Goal: Find specific page/section: Find specific page/section

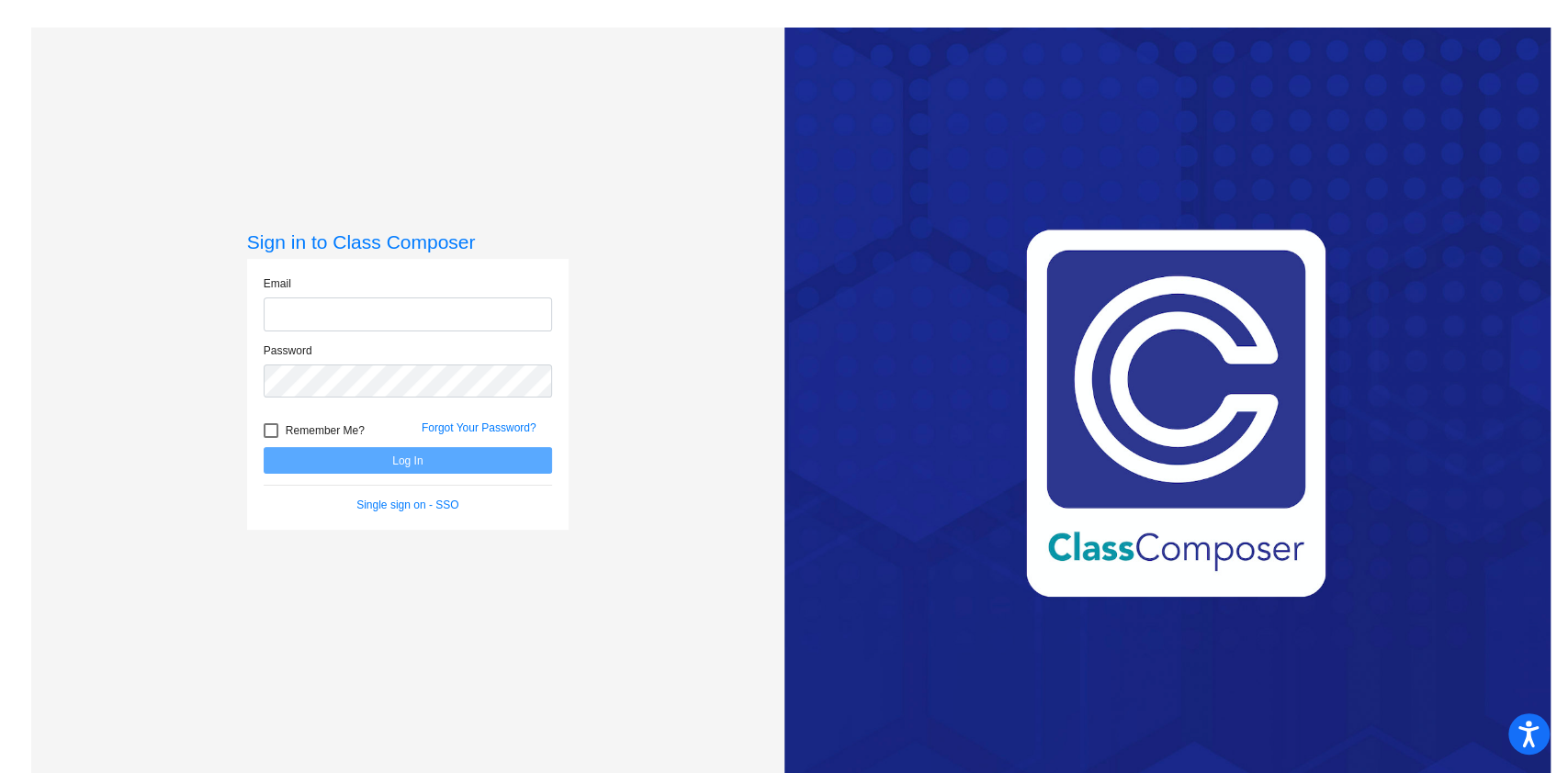
type input "[EMAIL_ADDRESS][DOMAIN_NAME]"
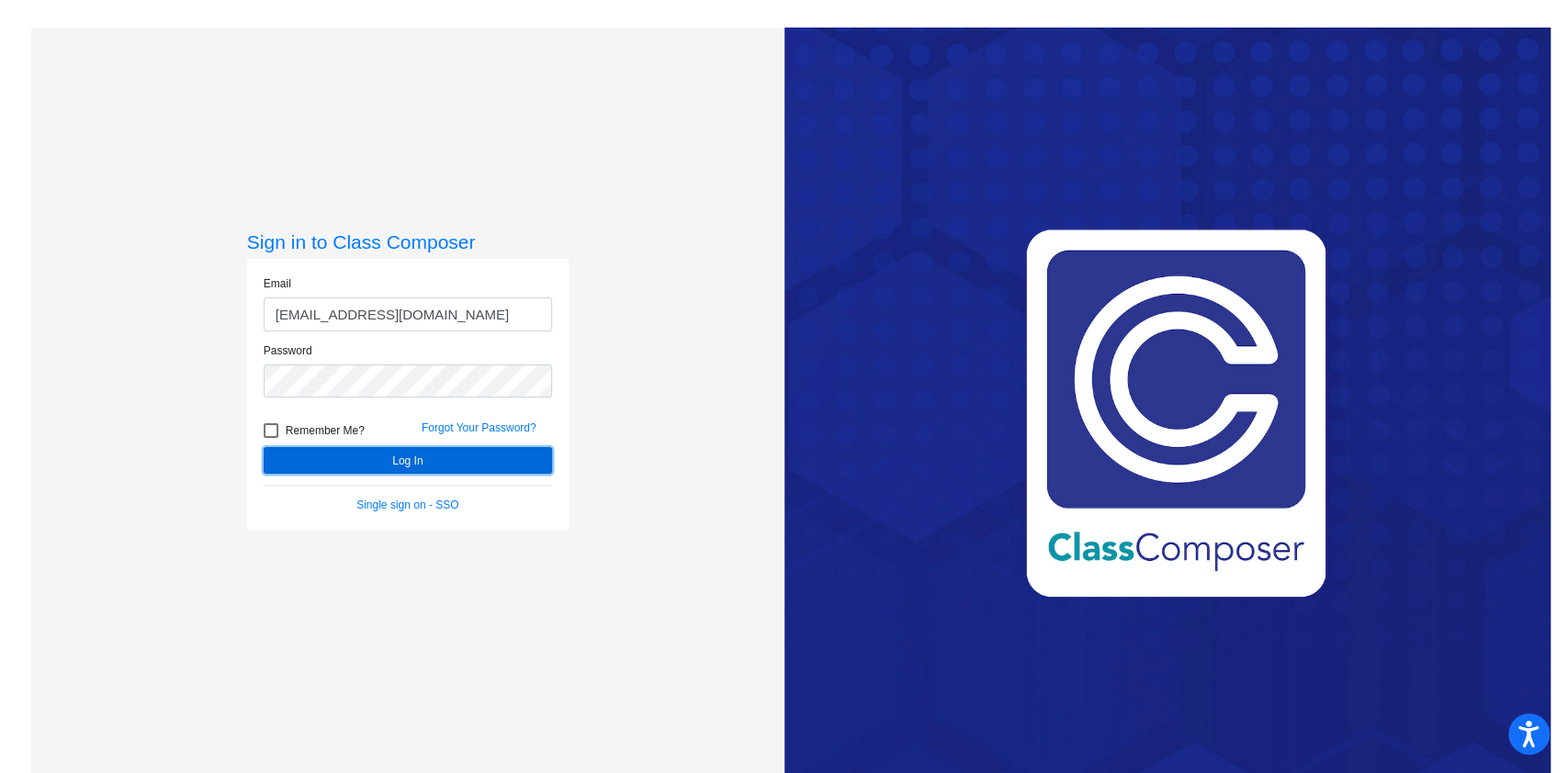
click at [351, 453] on button "Log In" at bounding box center [407, 460] width 288 height 27
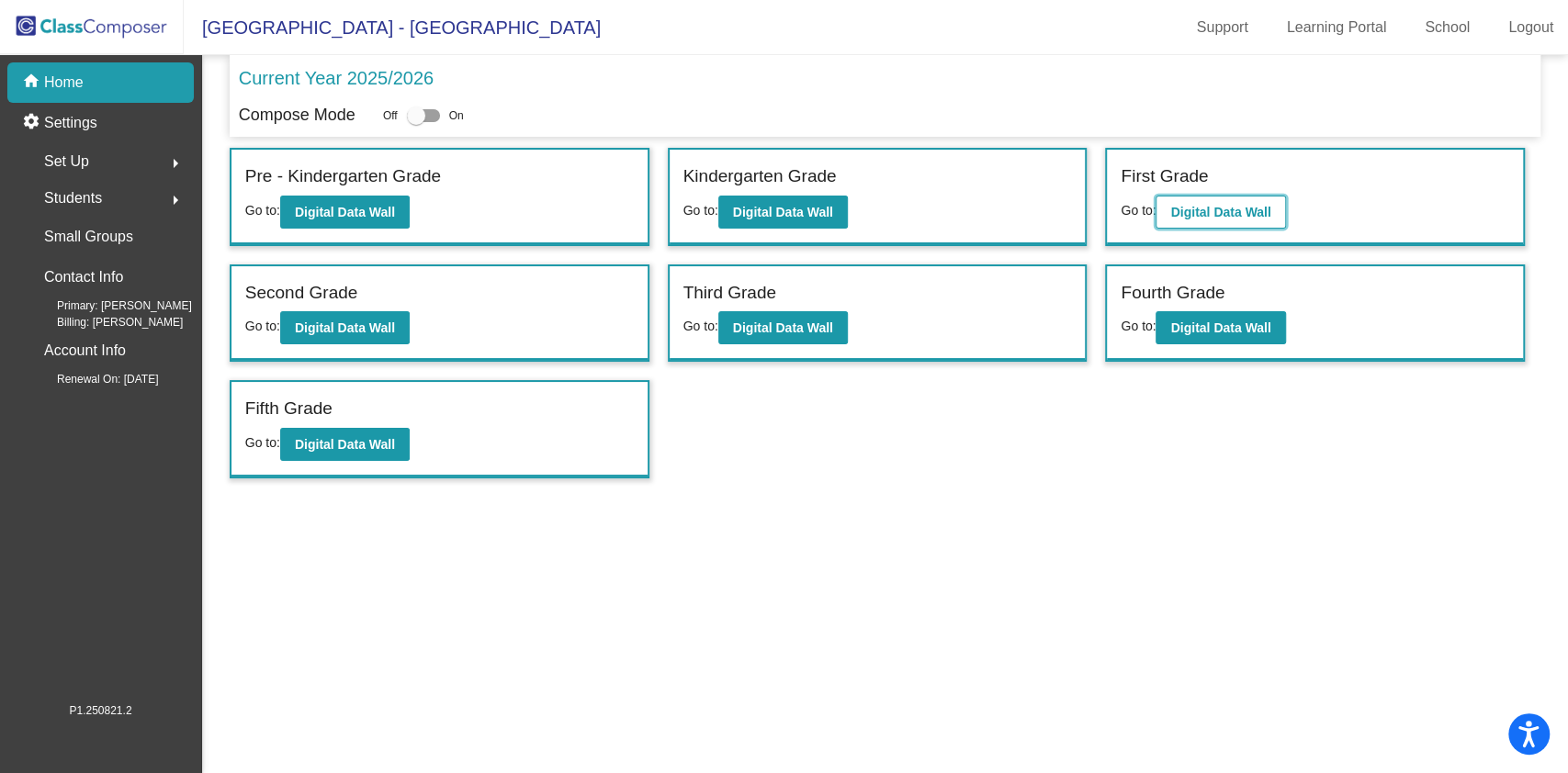
click at [1206, 210] on b "Digital Data Wall" at bounding box center [1220, 212] width 100 height 15
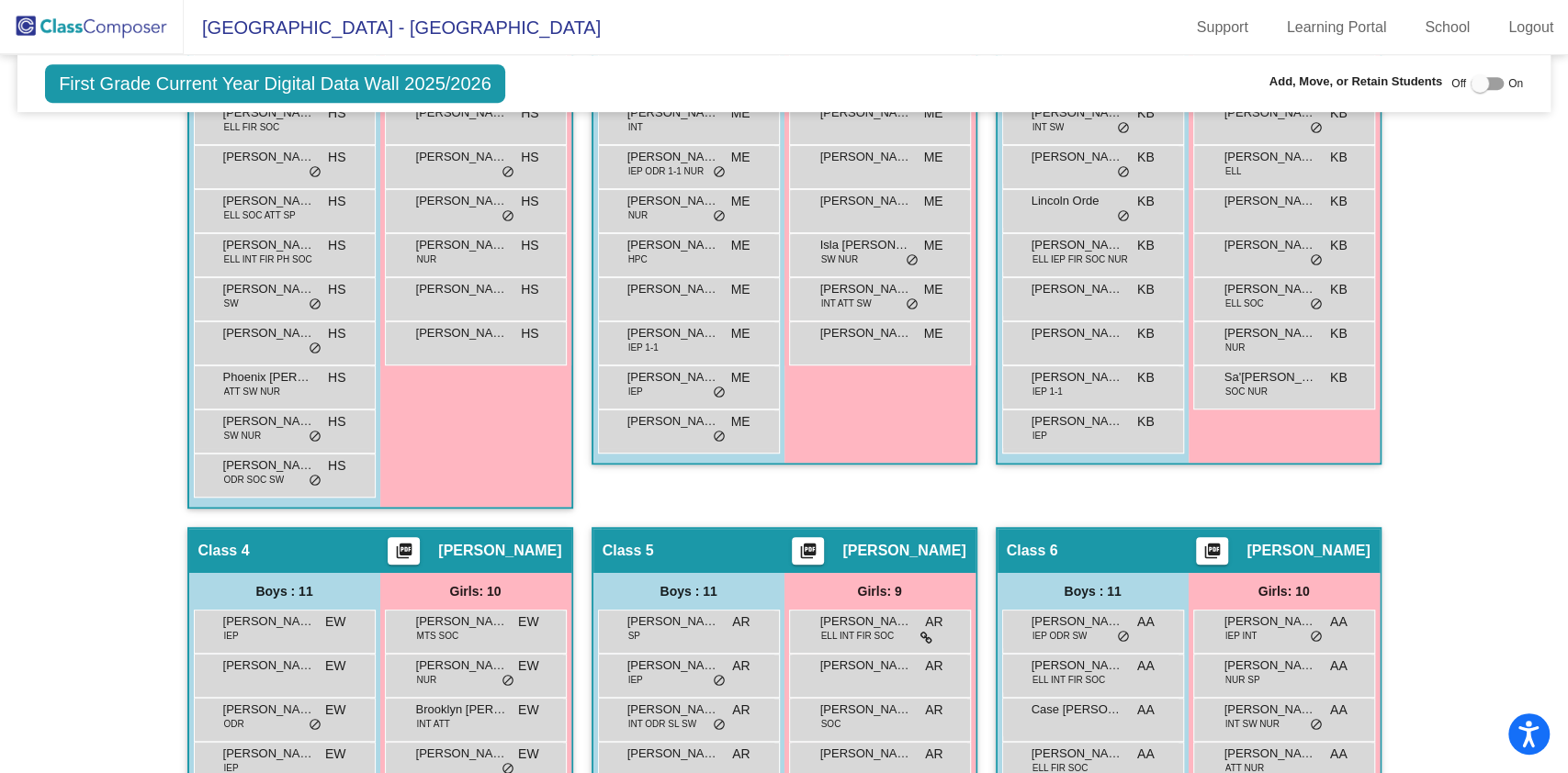
scroll to position [641, 0]
click at [1509, 497] on div "Hallway - Hallway Class picture_as_pdf Add Student First Name Last Name Student…" at bounding box center [783, 504] width 1505 height 1238
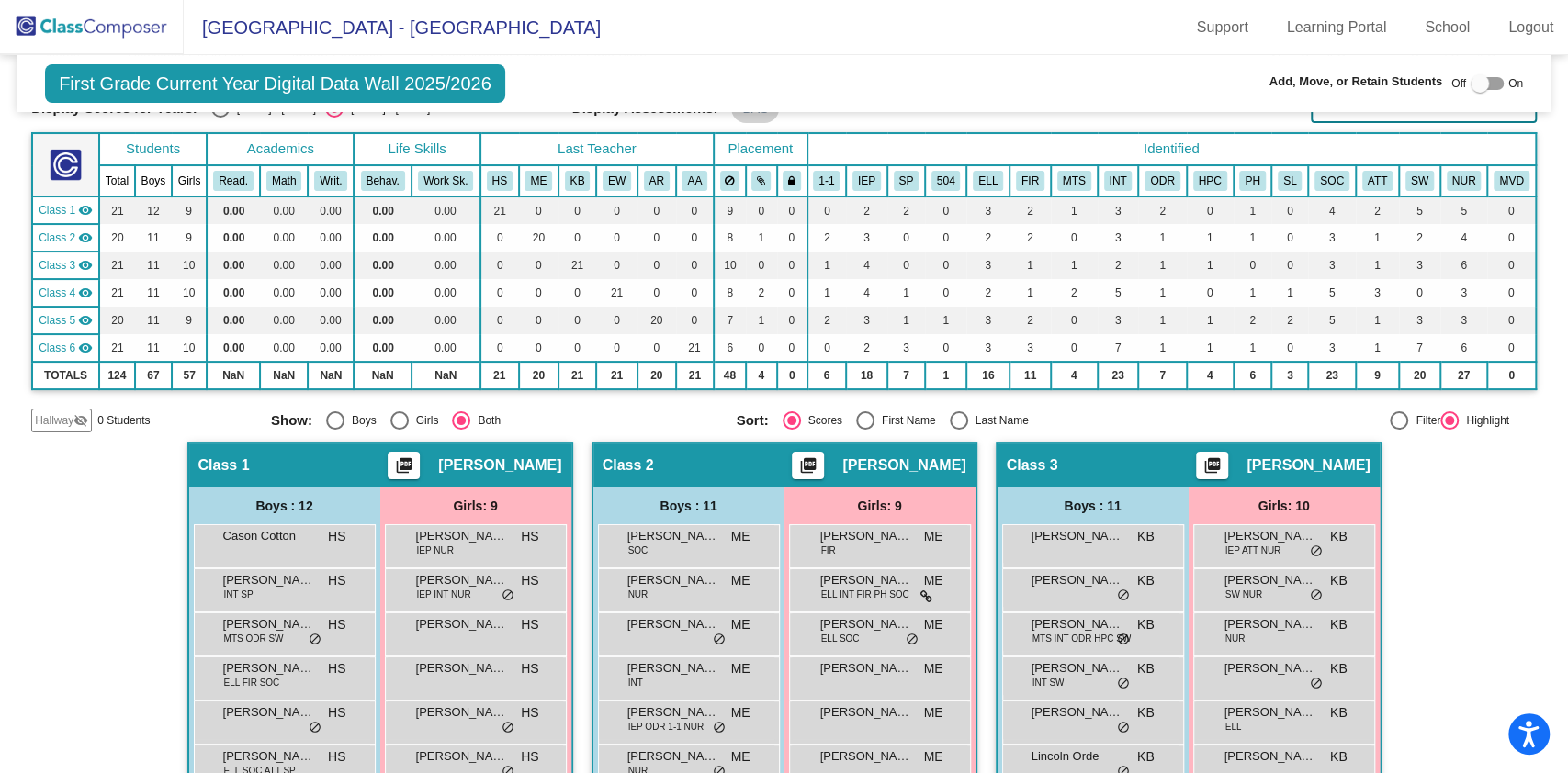
scroll to position [0, 0]
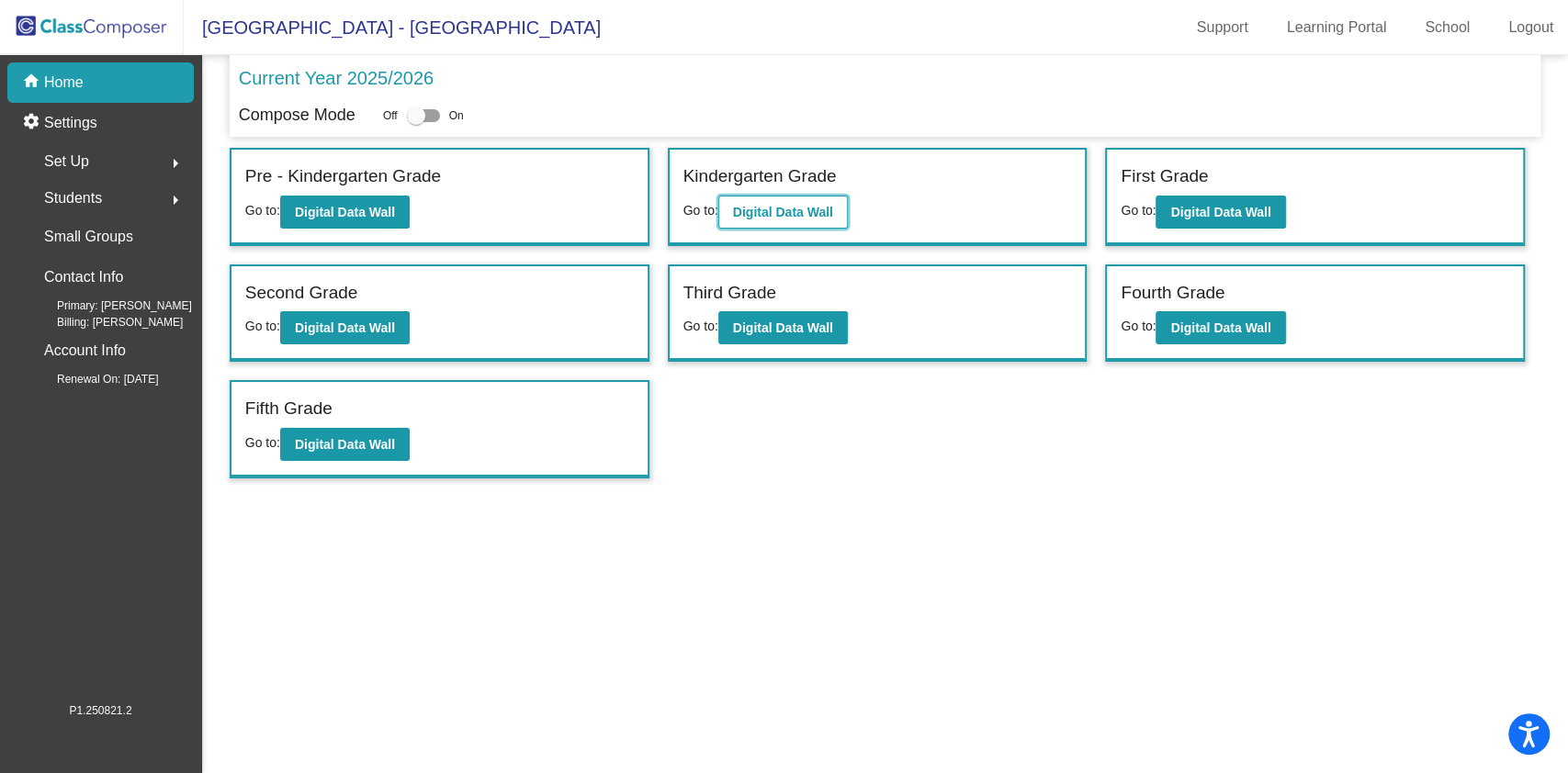
click at [812, 211] on b "Digital Data Wall" at bounding box center [783, 212] width 100 height 15
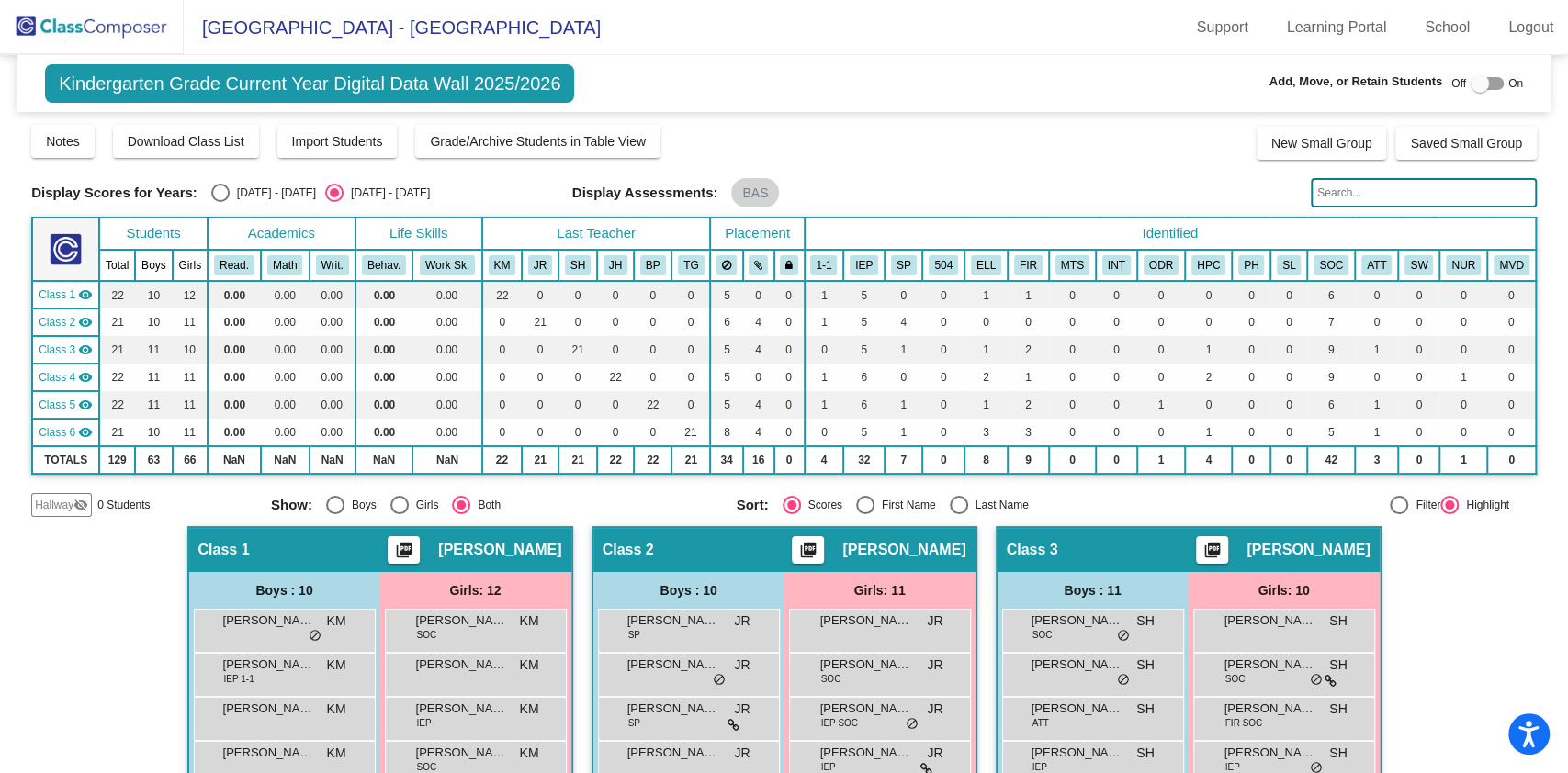
click at [97, 33] on img at bounding box center [91, 27] width 184 height 55
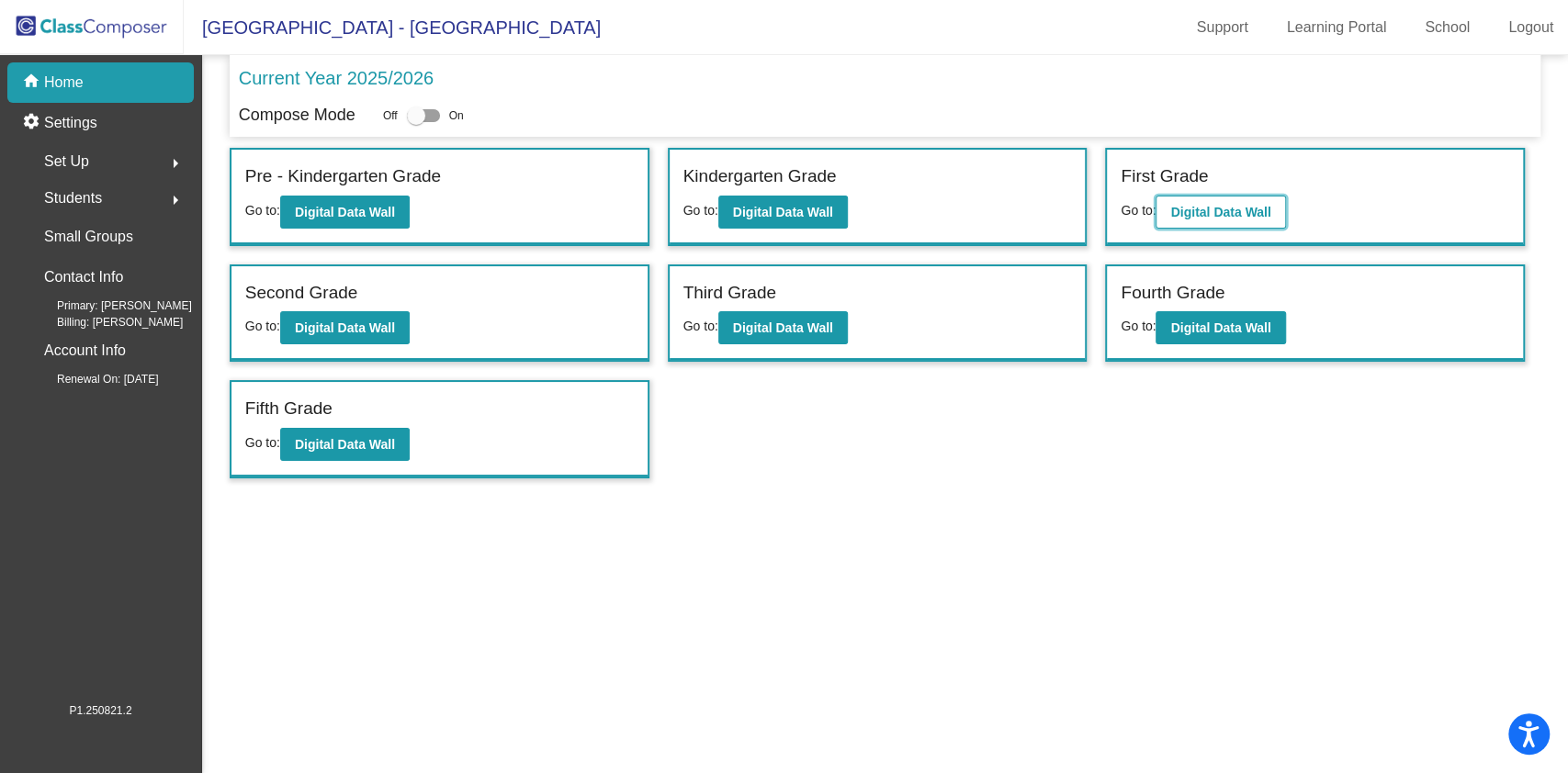
click at [1243, 213] on b "Digital Data Wall" at bounding box center [1220, 212] width 100 height 15
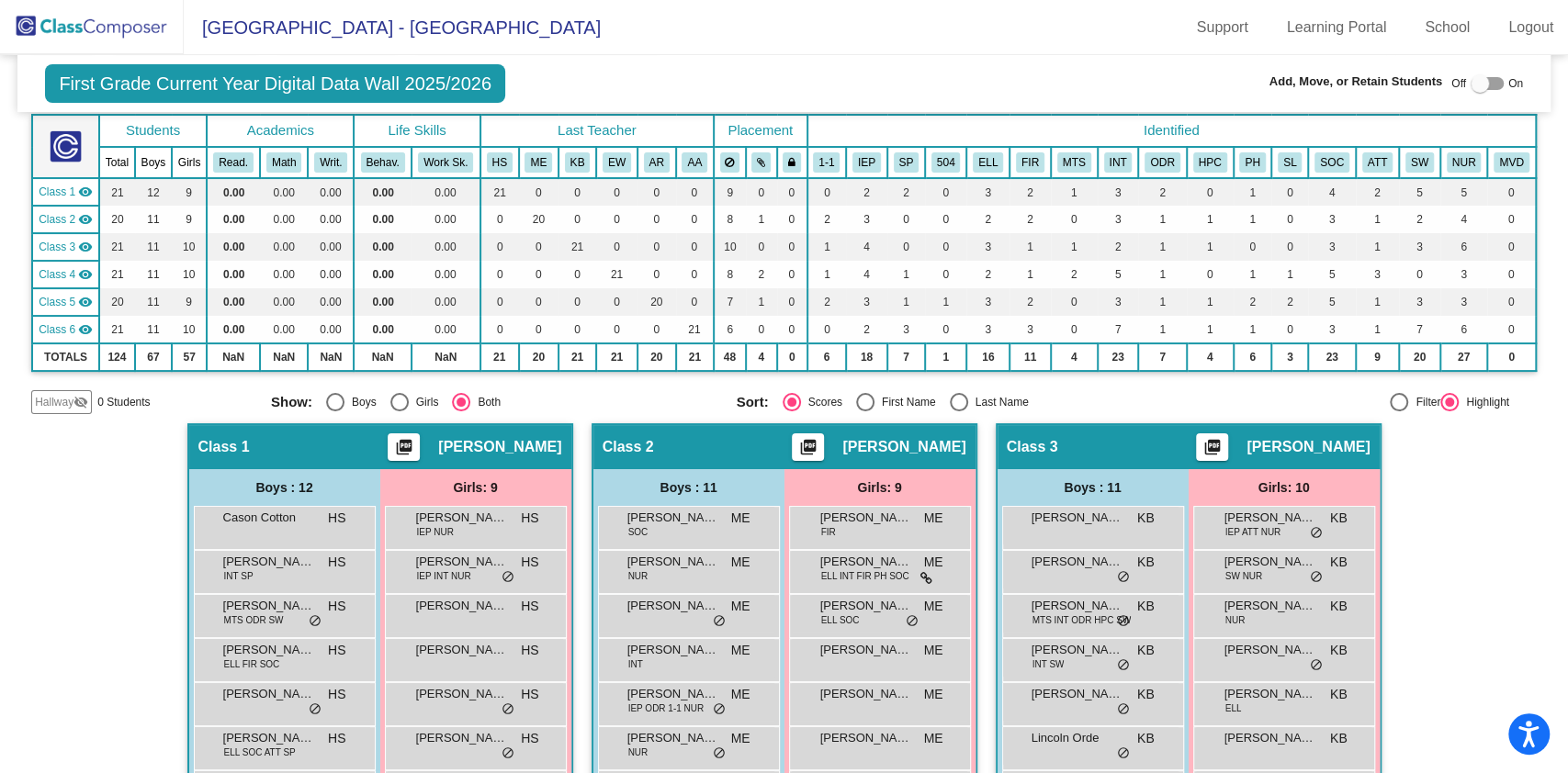
scroll to position [98, 0]
